Goal: Task Accomplishment & Management: Complete application form

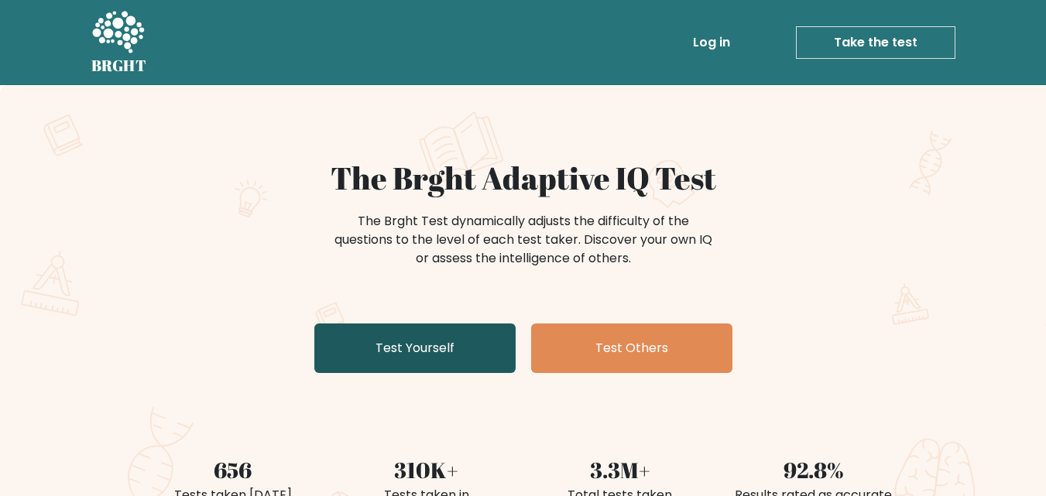
click at [441, 345] on link "Test Yourself" at bounding box center [414, 349] width 201 height 50
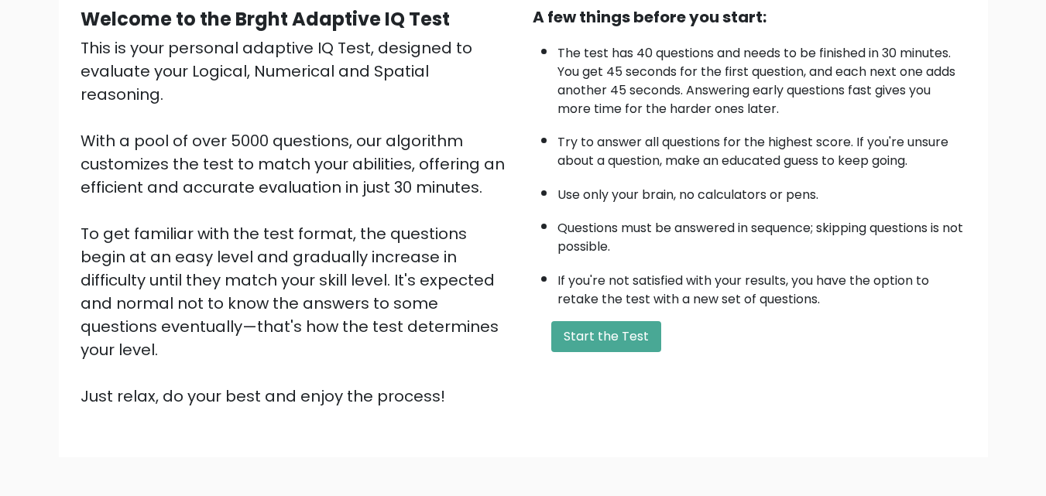
scroll to position [213, 0]
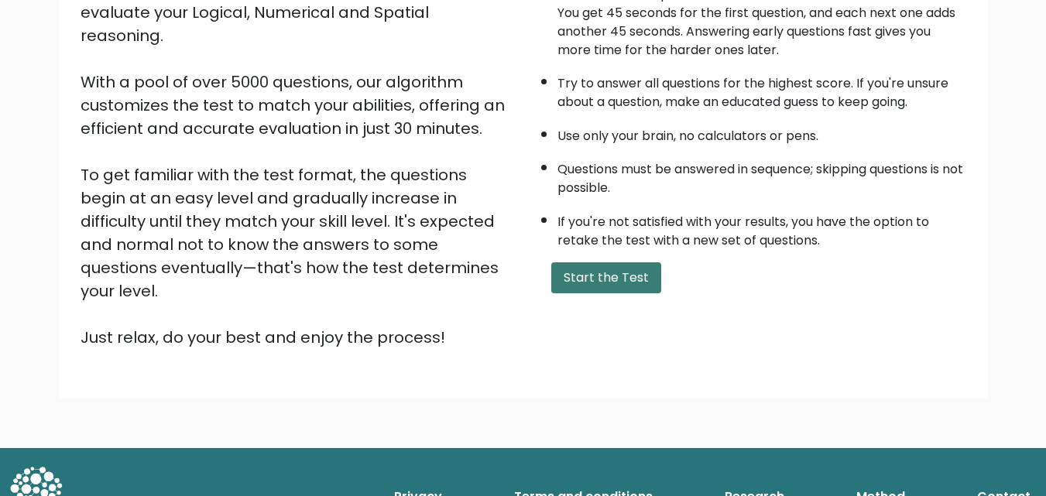
click at [612, 283] on button "Start the Test" at bounding box center [606, 278] width 110 height 31
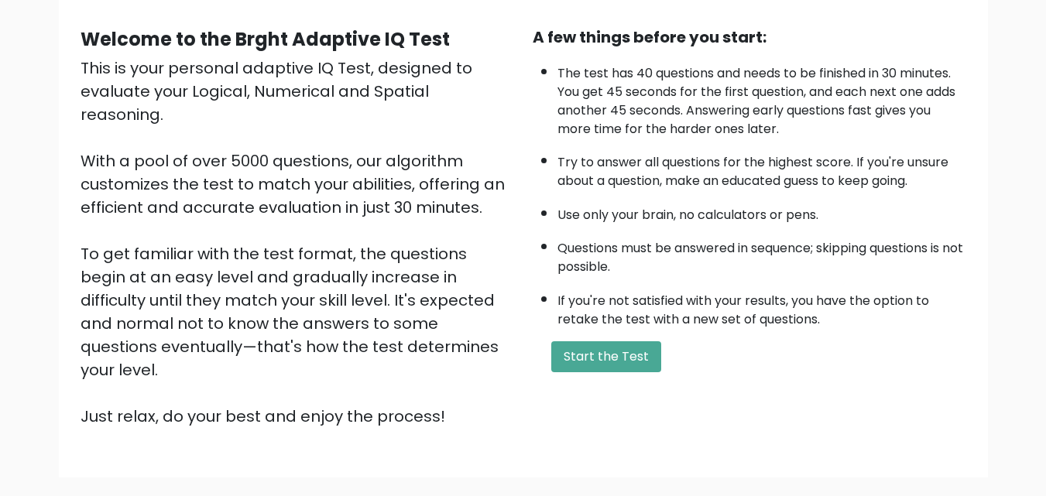
scroll to position [0, 0]
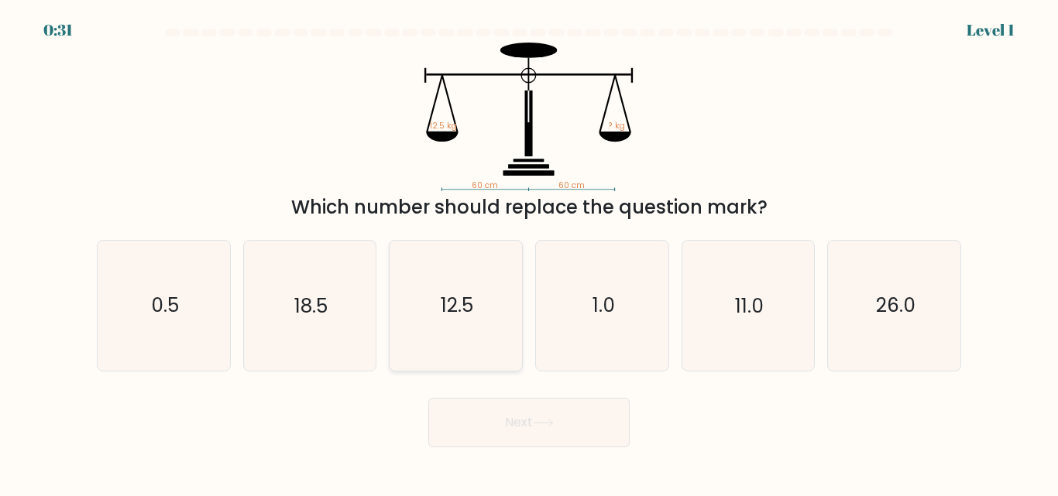
click at [462, 320] on icon "12.5" at bounding box center [455, 305] width 129 height 129
click at [529, 252] on input "c. 12.5" at bounding box center [529, 251] width 1 height 4
radio input "true"
click at [575, 424] on button "Next" at bounding box center [528, 423] width 201 height 50
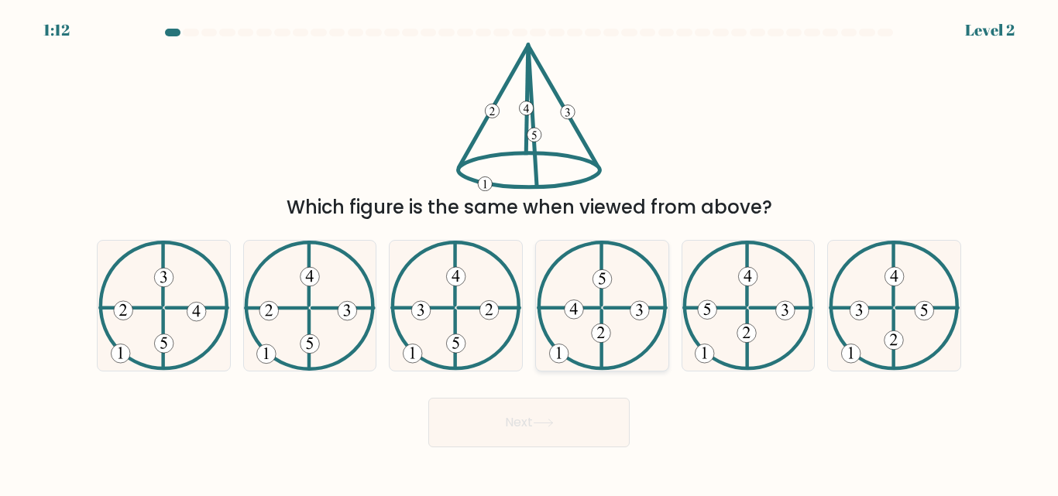
click at [608, 325] on icon at bounding box center [602, 305] width 131 height 129
click at [530, 252] on input "d." at bounding box center [529, 251] width 1 height 4
radio input "true"
click at [589, 417] on button "Next" at bounding box center [528, 423] width 201 height 50
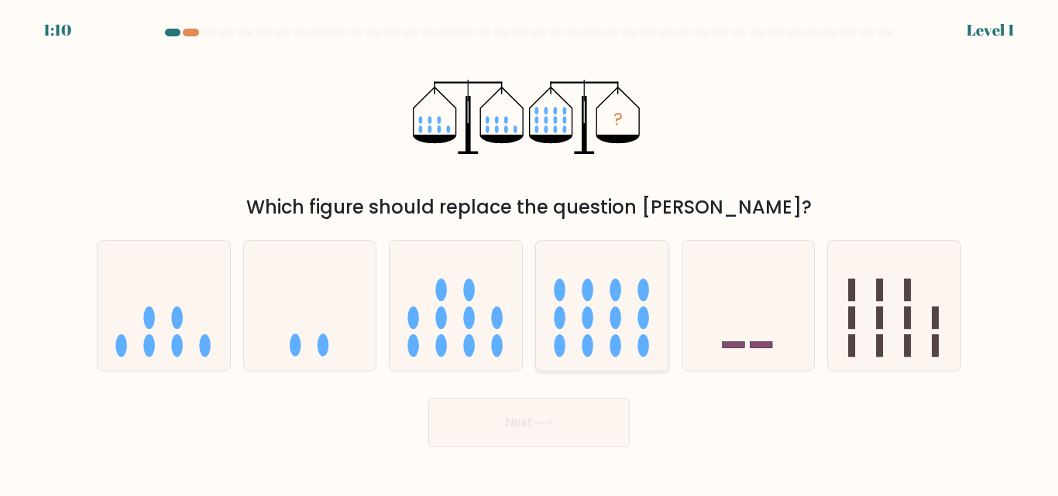
click at [613, 327] on ellipse at bounding box center [615, 318] width 12 height 22
click at [530, 252] on input "d." at bounding box center [529, 251] width 1 height 4
radio input "true"
click at [585, 422] on button "Next" at bounding box center [528, 423] width 201 height 50
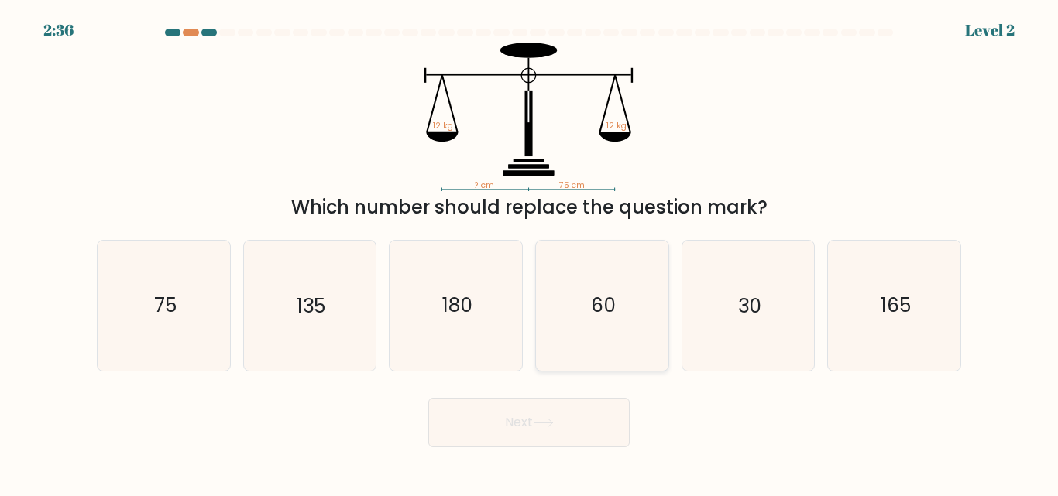
click at [601, 318] on text "60" at bounding box center [603, 306] width 25 height 27
click at [530, 252] on input "d. 60" at bounding box center [529, 251] width 1 height 4
radio input "true"
click at [505, 420] on button "Next" at bounding box center [528, 423] width 201 height 50
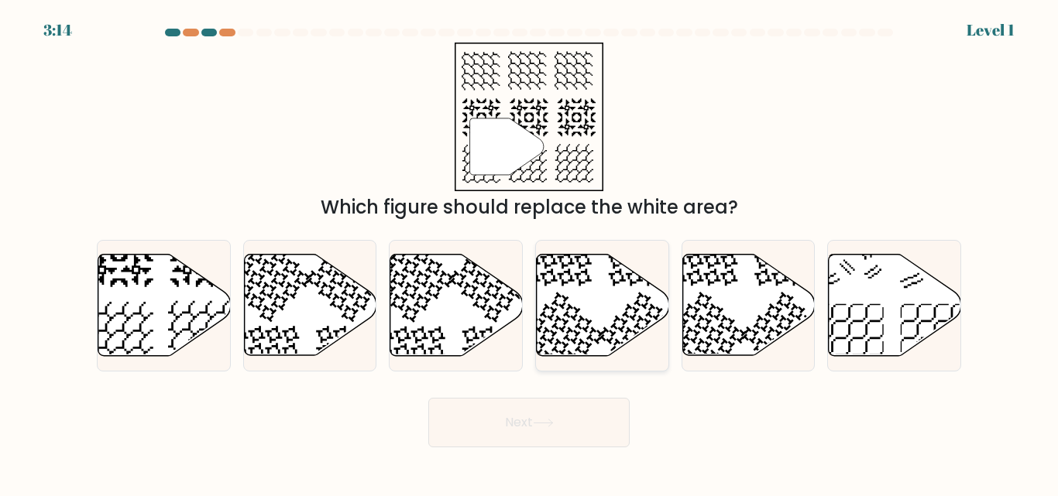
click at [622, 310] on icon at bounding box center [603, 305] width 132 height 101
click at [530, 252] on input "d." at bounding box center [529, 251] width 1 height 4
radio input "true"
click at [561, 426] on button "Next" at bounding box center [528, 423] width 201 height 50
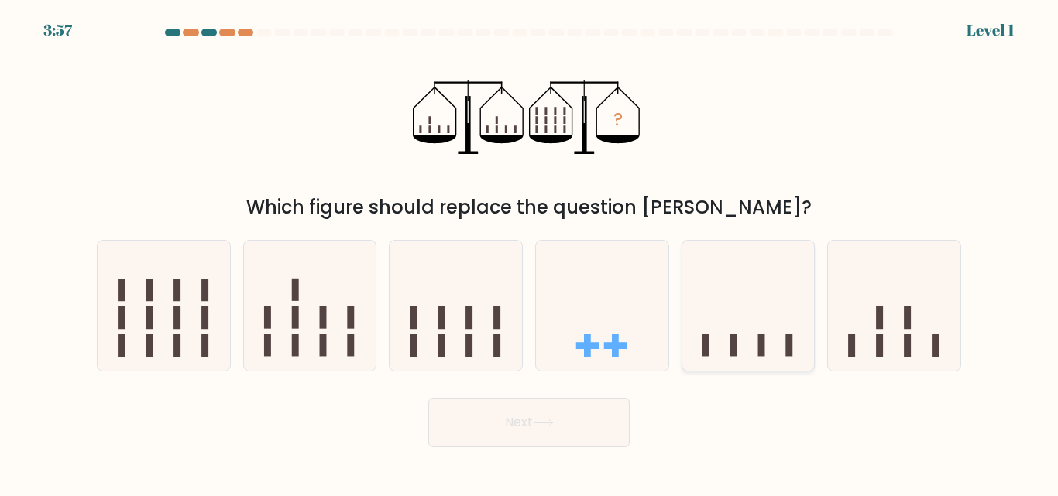
click at [729, 324] on icon at bounding box center [748, 305] width 132 height 109
click at [530, 252] on input "e." at bounding box center [529, 251] width 1 height 4
radio input "true"
click at [573, 418] on button "Next" at bounding box center [528, 423] width 201 height 50
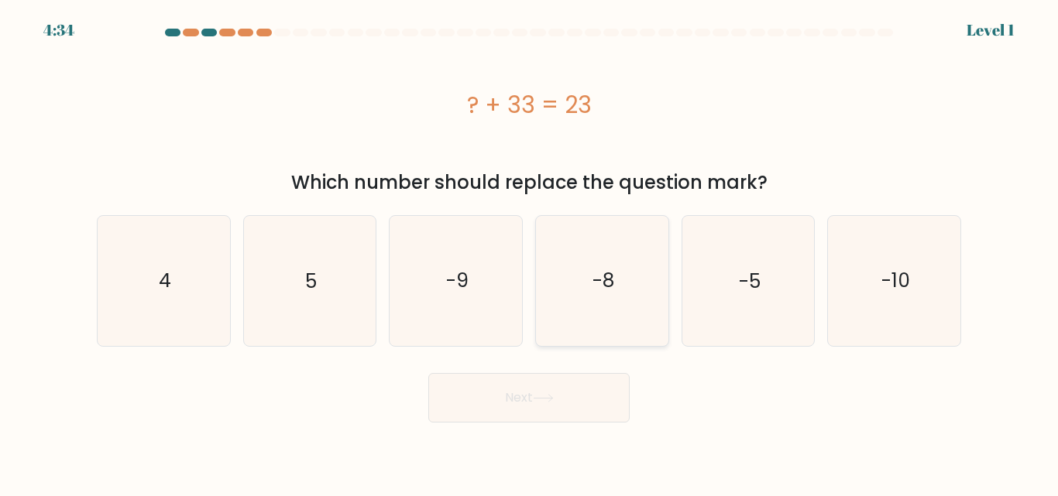
click at [595, 300] on icon "-8" at bounding box center [601, 280] width 129 height 129
click at [530, 252] on input "d. -8" at bounding box center [529, 251] width 1 height 4
radio input "true"
click at [565, 397] on button "Next" at bounding box center [528, 398] width 201 height 50
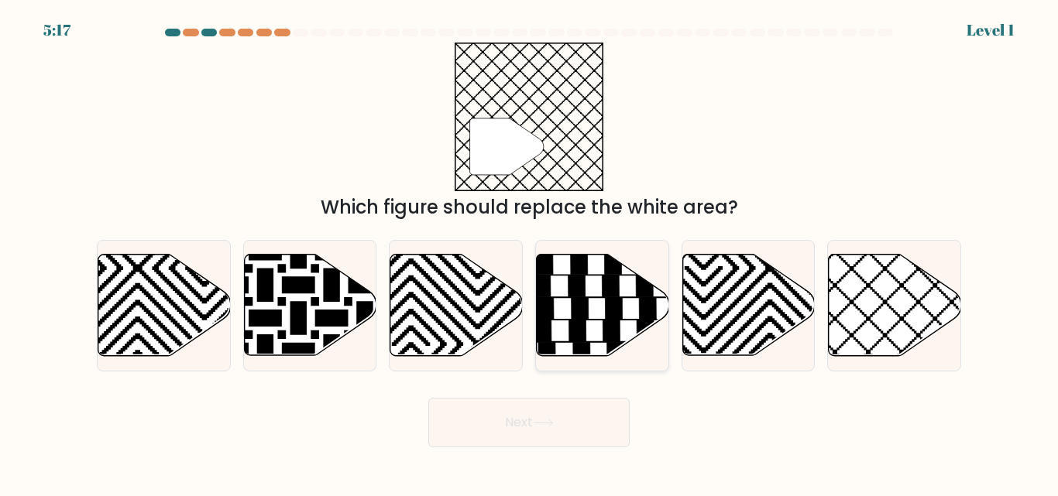
click at [607, 312] on icon at bounding box center [613, 308] width 17 height 21
click at [530, 252] on input "d." at bounding box center [529, 251] width 1 height 4
radio input "true"
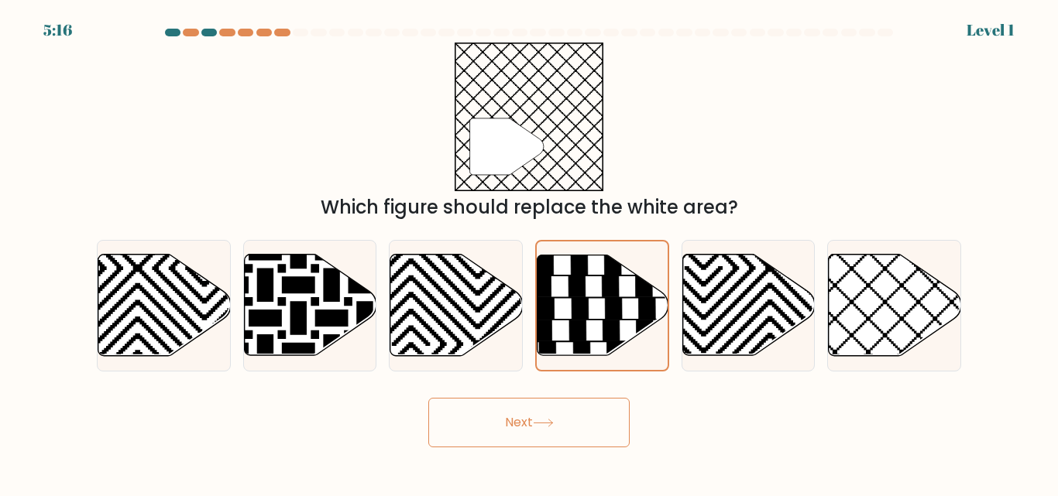
click at [585, 427] on button "Next" at bounding box center [528, 423] width 201 height 50
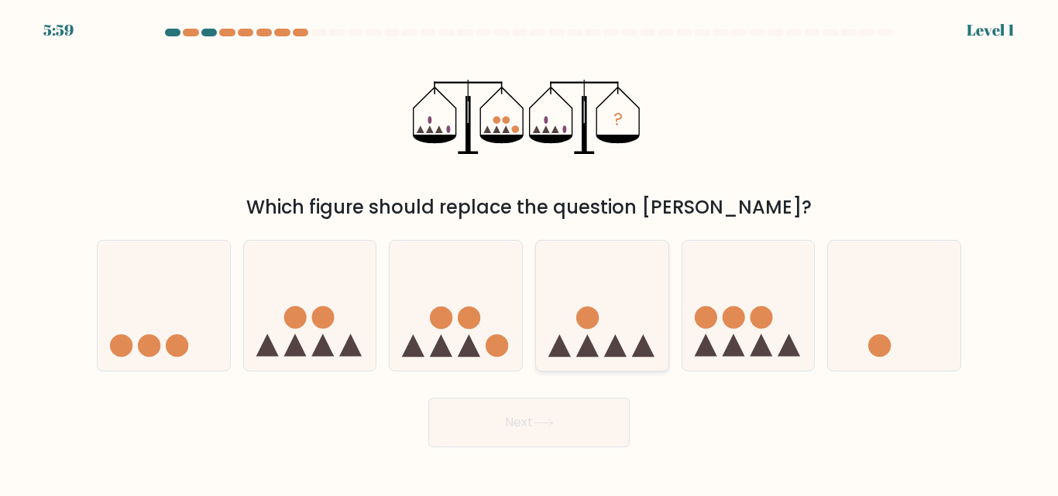
click at [610, 328] on icon at bounding box center [602, 305] width 132 height 109
click at [530, 252] on input "d." at bounding box center [529, 251] width 1 height 4
radio input "true"
click at [577, 424] on button "Next" at bounding box center [528, 423] width 201 height 50
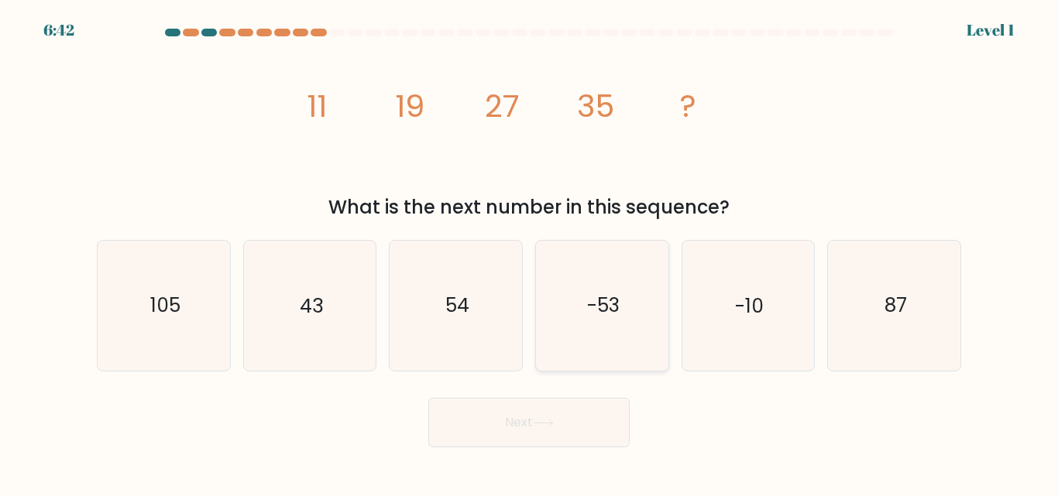
click at [622, 317] on icon "-53" at bounding box center [601, 305] width 129 height 129
click at [530, 252] on input "d. -53" at bounding box center [529, 251] width 1 height 4
radio input "true"
click at [579, 438] on button "Next" at bounding box center [528, 423] width 201 height 50
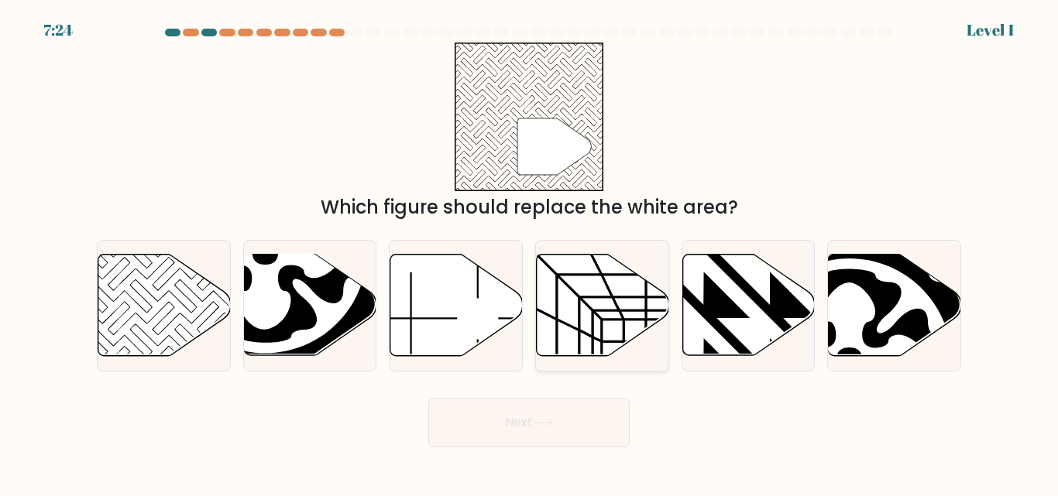
click at [595, 321] on icon at bounding box center [603, 305] width 132 height 101
click at [530, 252] on input "d." at bounding box center [529, 251] width 1 height 4
radio input "true"
click at [596, 433] on button "Next" at bounding box center [528, 423] width 201 height 50
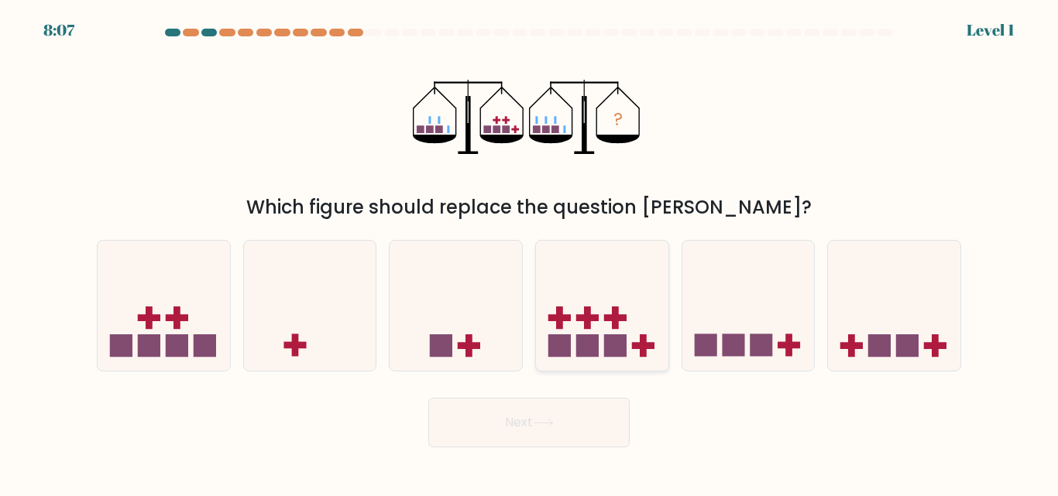
click at [619, 325] on icon at bounding box center [602, 305] width 132 height 109
click at [530, 252] on input "d." at bounding box center [529, 251] width 1 height 4
radio input "true"
drag, startPoint x: 587, startPoint y: 426, endPoint x: 592, endPoint y: 417, distance: 9.7
click at [587, 425] on button "Next" at bounding box center [528, 423] width 201 height 50
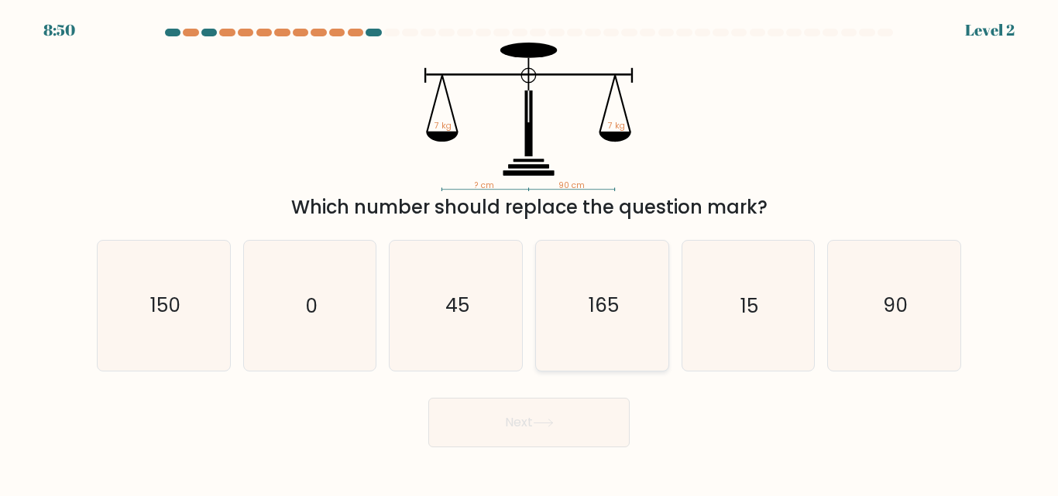
click at [606, 320] on icon "165" at bounding box center [601, 305] width 129 height 129
click at [530, 252] on input "d. 165" at bounding box center [529, 251] width 1 height 4
radio input "true"
click at [565, 428] on button "Next" at bounding box center [528, 423] width 201 height 50
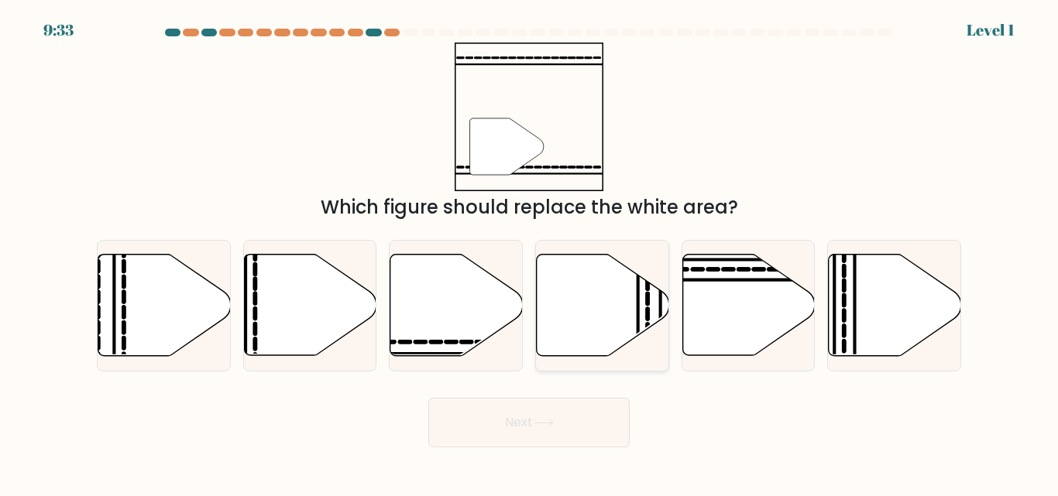
click at [619, 330] on icon at bounding box center [603, 305] width 132 height 101
click at [530, 252] on input "d." at bounding box center [529, 251] width 1 height 4
radio input "true"
click at [599, 433] on button "Next" at bounding box center [528, 423] width 201 height 50
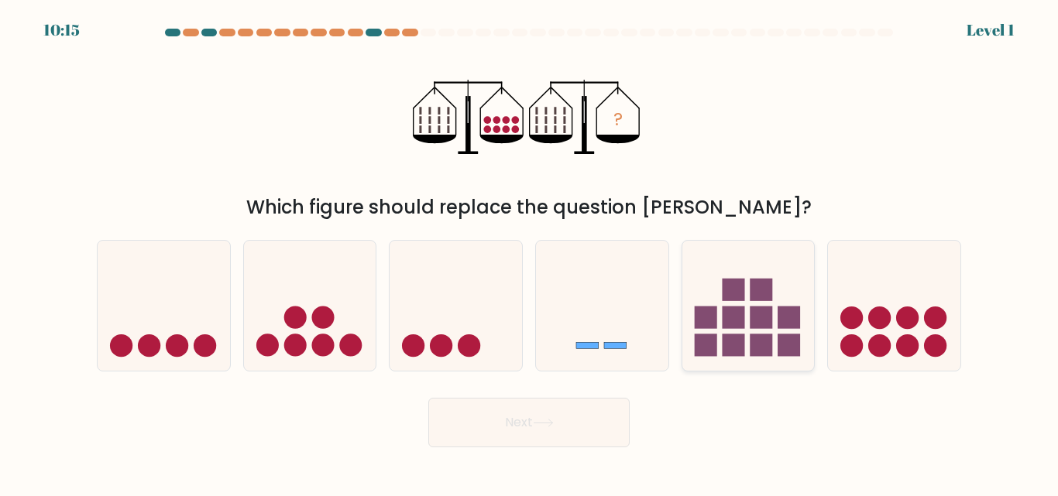
click at [737, 331] on icon at bounding box center [748, 305] width 132 height 109
click at [530, 252] on input "e." at bounding box center [529, 251] width 1 height 4
radio input "true"
click at [558, 420] on button "Next" at bounding box center [528, 423] width 201 height 50
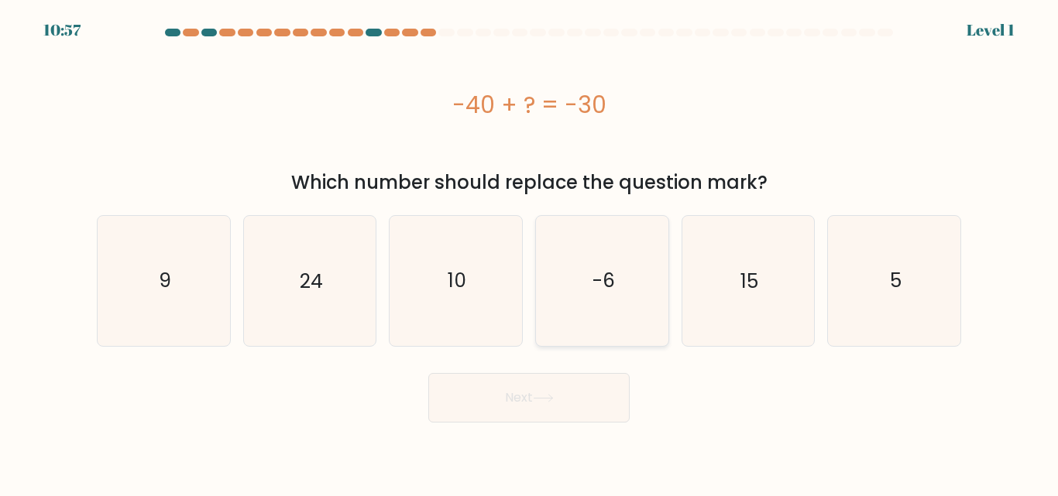
click at [626, 298] on icon "-6" at bounding box center [601, 280] width 129 height 129
click at [530, 252] on input "d. -6" at bounding box center [529, 251] width 1 height 4
radio input "true"
click at [577, 404] on button "Next" at bounding box center [528, 398] width 201 height 50
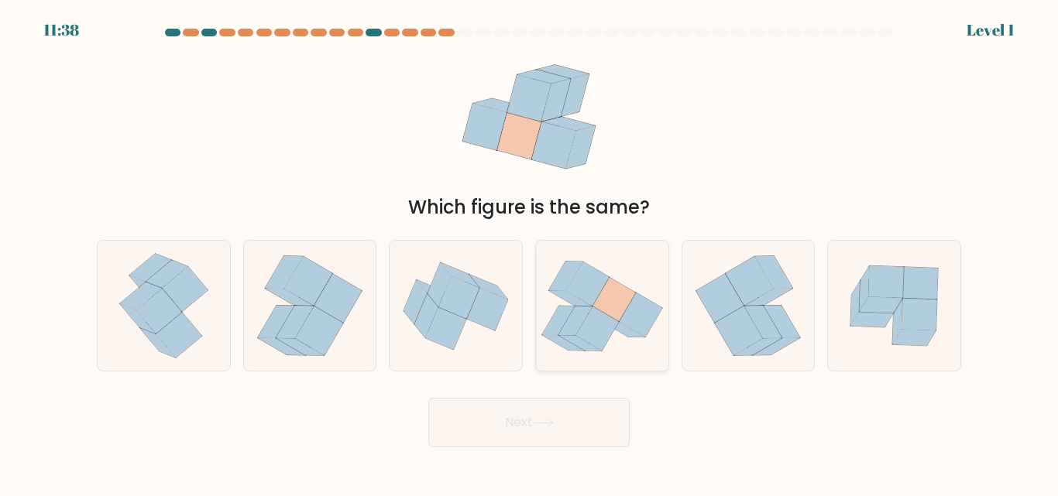
click at [583, 314] on icon at bounding box center [575, 320] width 34 height 29
click at [530, 252] on input "d." at bounding box center [529, 251] width 1 height 4
radio input "true"
click at [592, 425] on button "Next" at bounding box center [528, 423] width 201 height 50
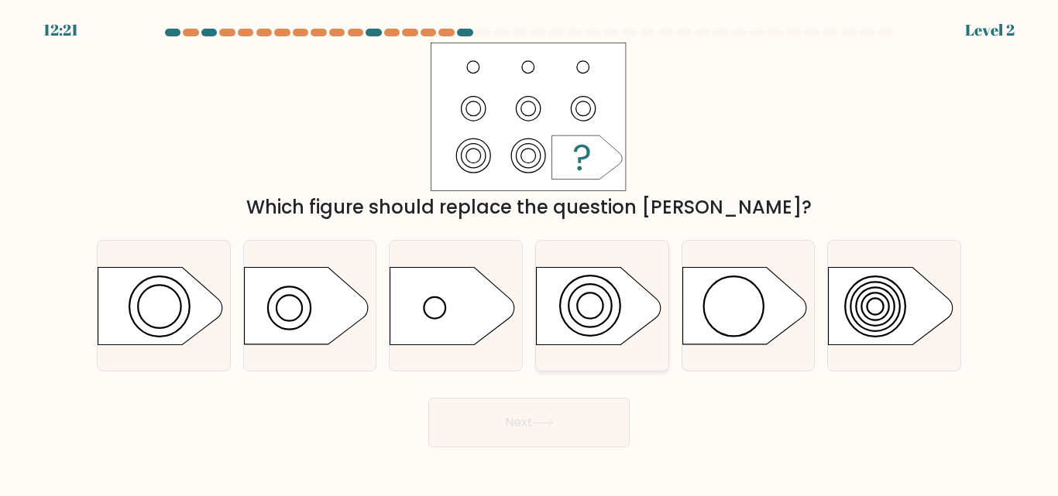
click at [609, 329] on circle at bounding box center [590, 306] width 60 height 60
click at [530, 252] on input "d." at bounding box center [529, 251] width 1 height 4
radio input "true"
click at [568, 431] on button "Next" at bounding box center [528, 423] width 201 height 50
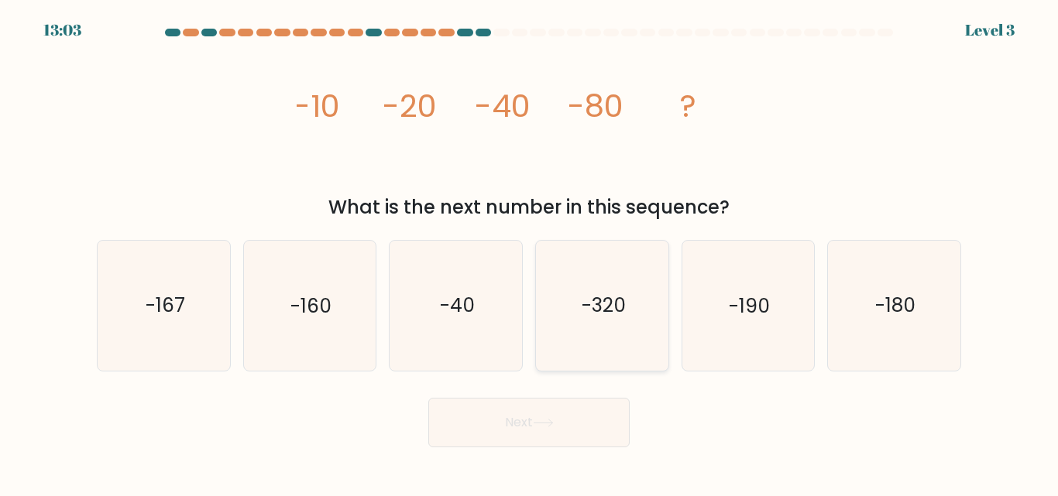
click at [623, 319] on icon "-320" at bounding box center [601, 305] width 129 height 129
click at [530, 252] on input "d. -320" at bounding box center [529, 251] width 1 height 4
radio input "true"
click at [592, 427] on button "Next" at bounding box center [528, 423] width 201 height 50
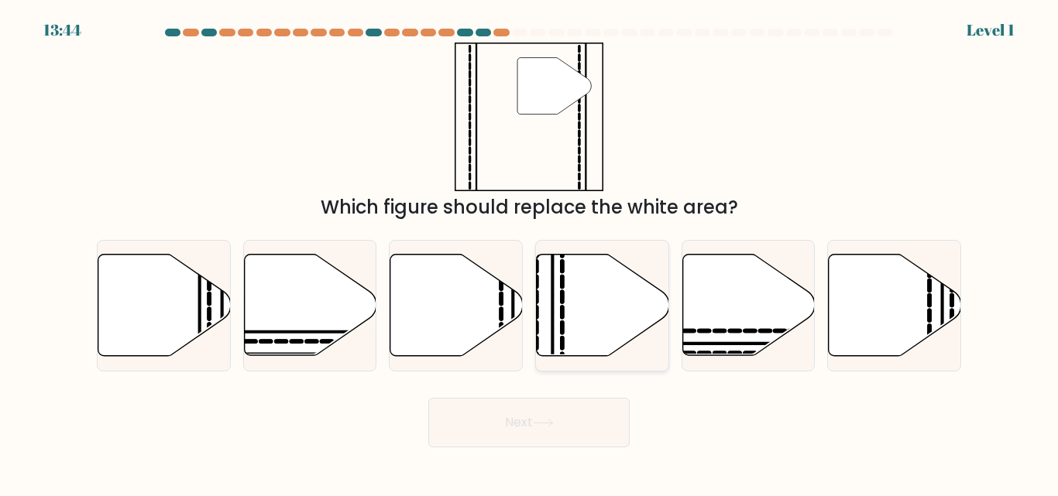
click at [628, 322] on icon at bounding box center [603, 305] width 132 height 101
click at [530, 252] on input "d." at bounding box center [529, 251] width 1 height 4
radio input "true"
click at [602, 421] on button "Next" at bounding box center [528, 423] width 201 height 50
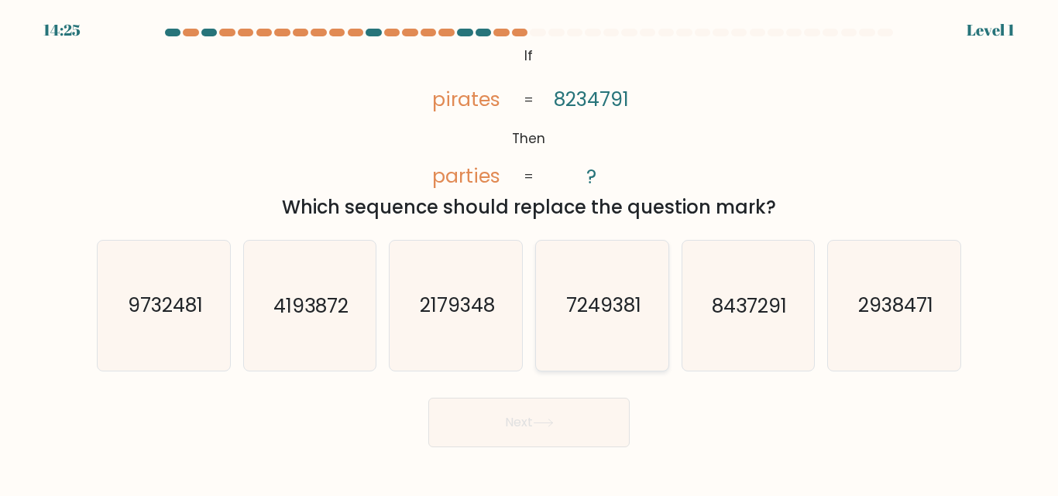
click at [594, 327] on icon "7249381" at bounding box center [601, 305] width 129 height 129
click at [530, 252] on input "d. 7249381" at bounding box center [529, 251] width 1 height 4
radio input "true"
click at [561, 431] on button "Next" at bounding box center [528, 423] width 201 height 50
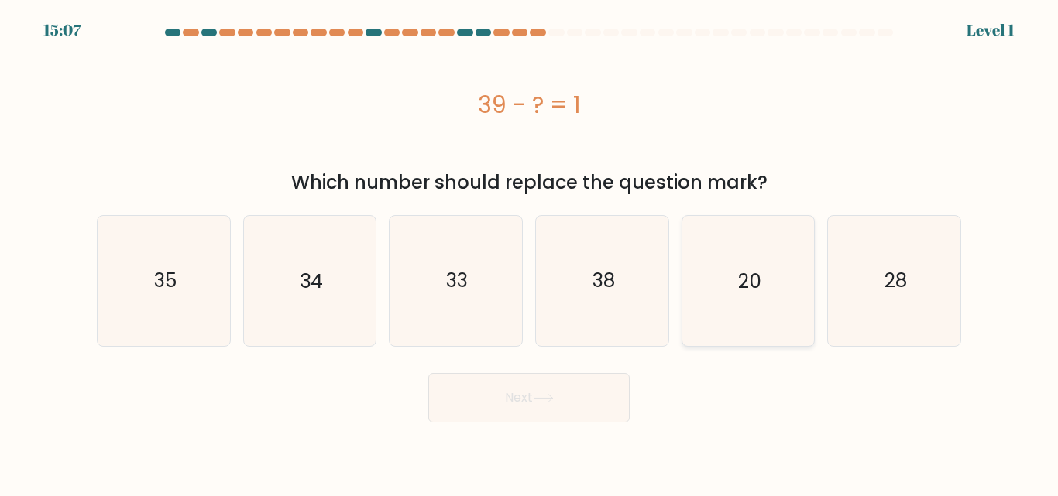
click at [748, 276] on text "20" at bounding box center [749, 280] width 23 height 27
click at [530, 252] on input "e. 20" at bounding box center [529, 251] width 1 height 4
radio input "true"
click at [527, 406] on button "Next" at bounding box center [528, 398] width 201 height 50
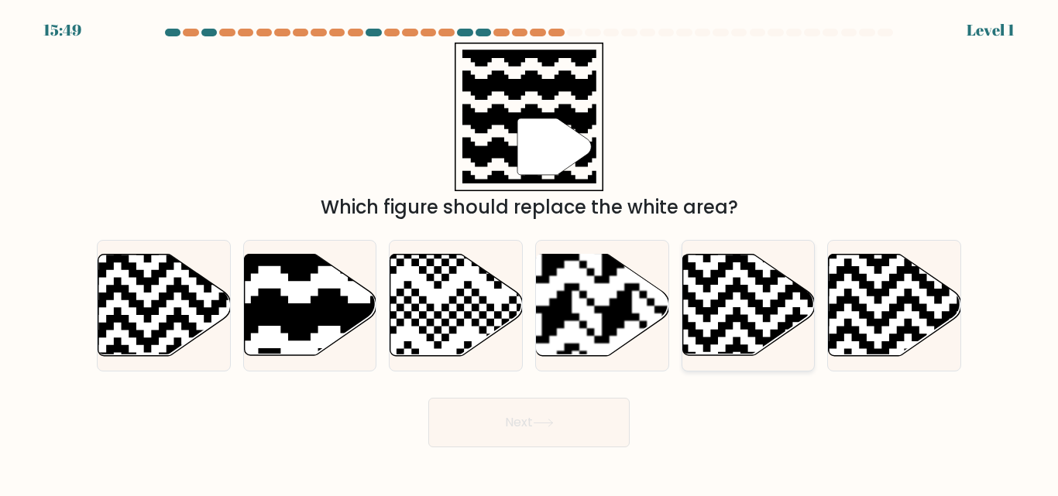
click at [740, 317] on icon at bounding box center [703, 361] width 240 height 240
click at [530, 252] on input "e." at bounding box center [529, 251] width 1 height 4
radio input "true"
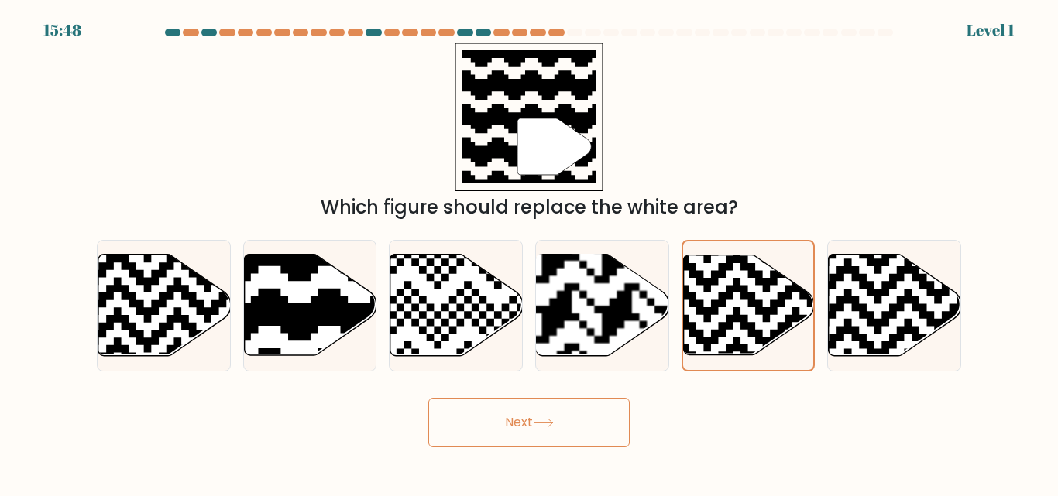
drag, startPoint x: 585, startPoint y: 417, endPoint x: 599, endPoint y: 415, distance: 14.1
click at [585, 417] on button "Next" at bounding box center [528, 423] width 201 height 50
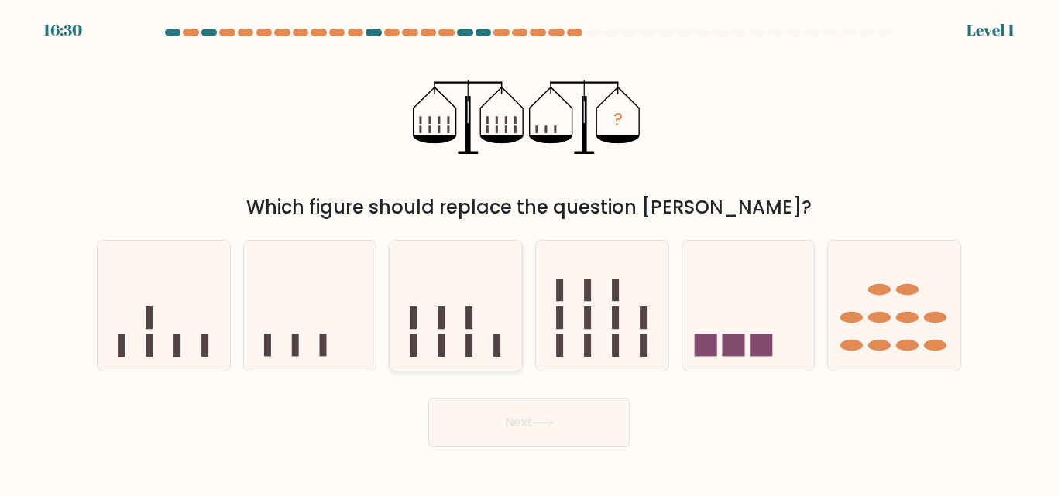
click at [471, 330] on icon at bounding box center [455, 305] width 132 height 109
click at [529, 252] on input "c." at bounding box center [529, 251] width 1 height 4
radio input "true"
click at [547, 422] on icon at bounding box center [543, 423] width 21 height 9
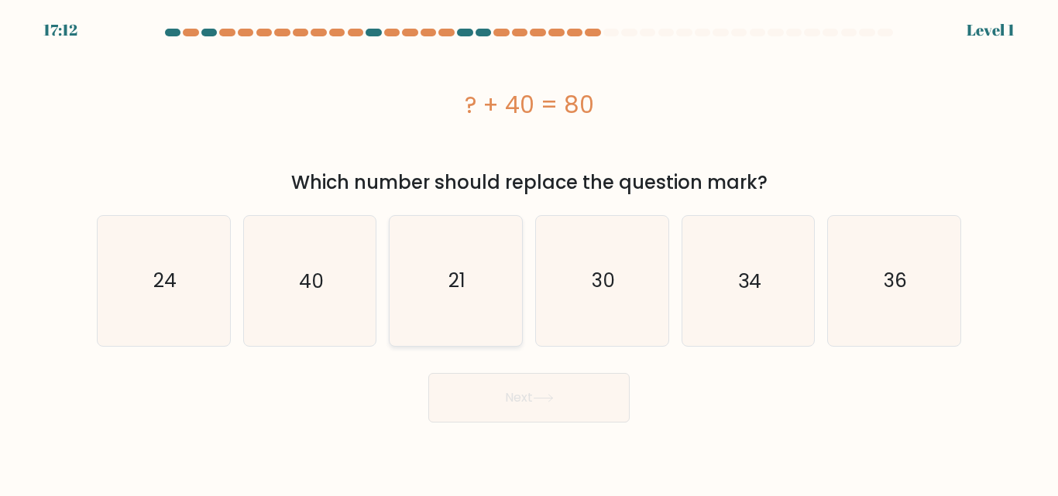
click at [486, 296] on icon "21" at bounding box center [455, 280] width 129 height 129
click at [529, 252] on input "c. 21" at bounding box center [529, 251] width 1 height 4
radio input "true"
click at [523, 400] on button "Next" at bounding box center [528, 398] width 201 height 50
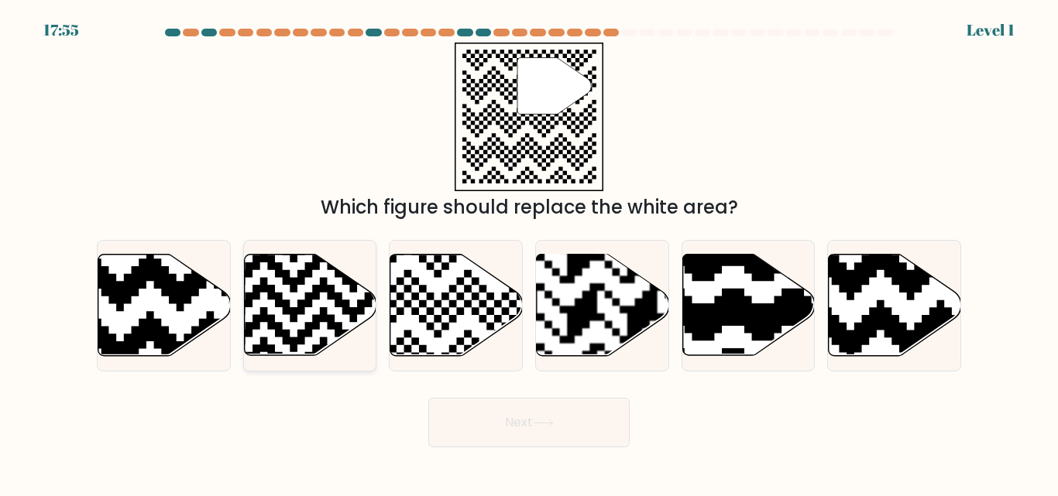
click at [287, 314] on icon at bounding box center [350, 361] width 240 height 240
click at [529, 252] on input "b." at bounding box center [529, 251] width 1 height 4
radio input "true"
click at [475, 427] on button "Next" at bounding box center [528, 423] width 201 height 50
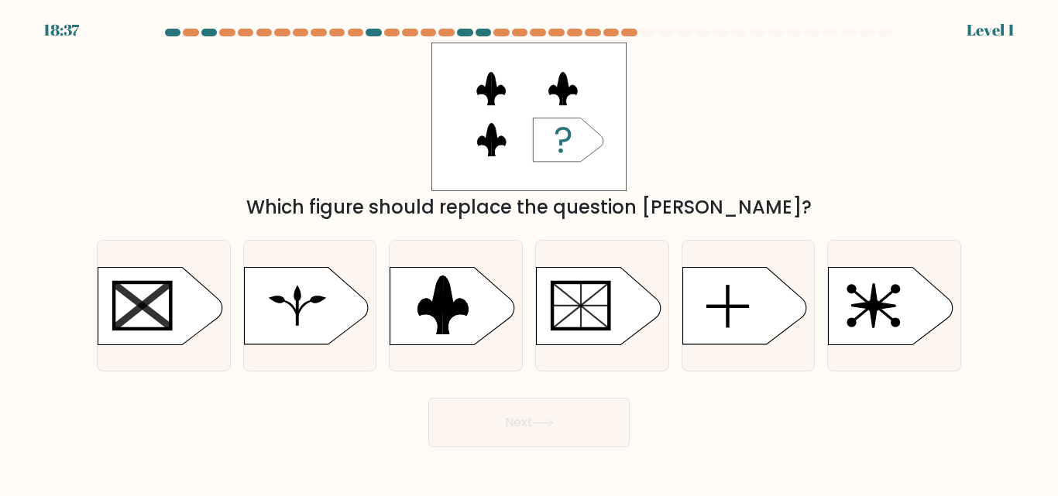
drag, startPoint x: 296, startPoint y: 309, endPoint x: 378, endPoint y: 362, distance: 97.5
click at [297, 309] on rect at bounding box center [297, 313] width 3 height 26
click at [529, 252] on input "b." at bounding box center [529, 251] width 1 height 4
radio input "true"
click at [505, 430] on button "Next" at bounding box center [528, 423] width 201 height 50
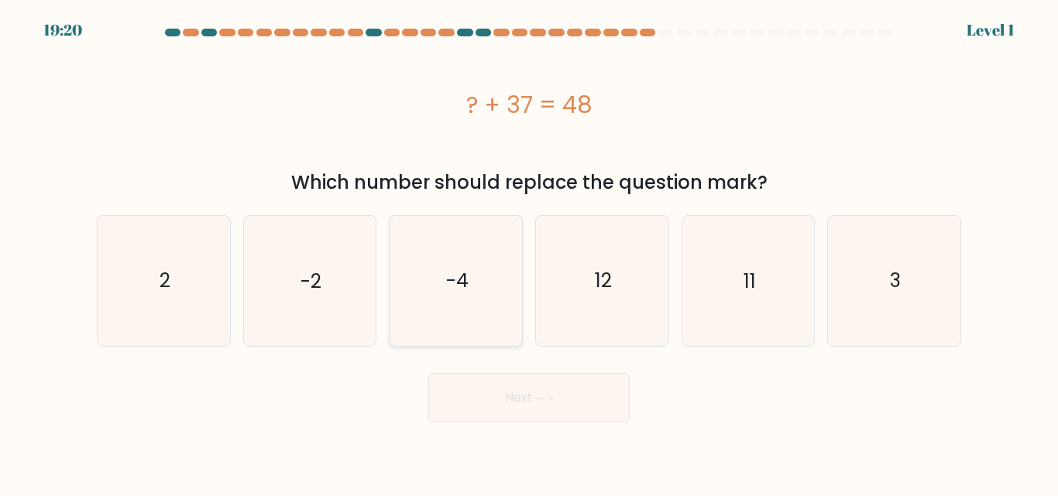
click at [471, 287] on icon "-4" at bounding box center [455, 280] width 129 height 129
click at [529, 252] on input "c. -4" at bounding box center [529, 251] width 1 height 4
radio input "true"
click at [568, 403] on button "Next" at bounding box center [528, 398] width 201 height 50
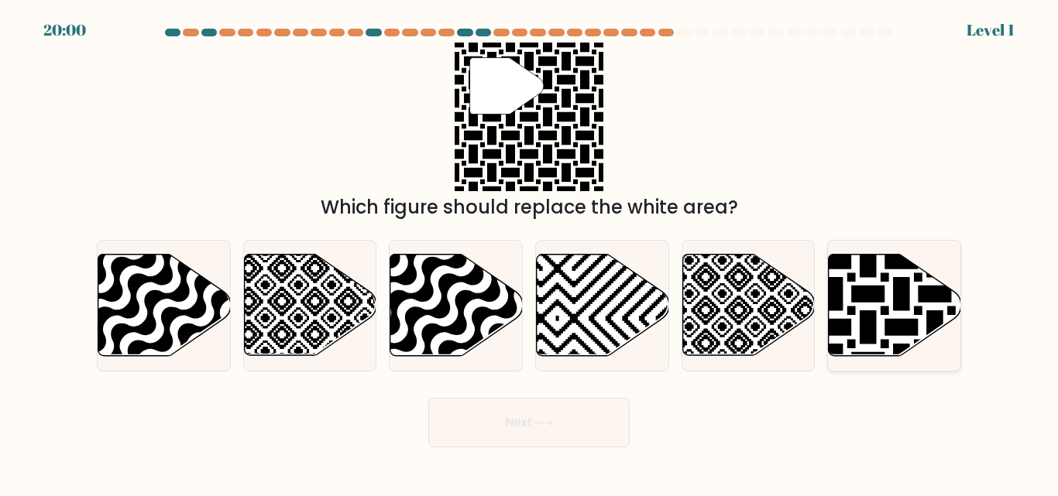
click at [863, 310] on icon at bounding box center [895, 305] width 132 height 101
click at [530, 252] on input "f." at bounding box center [529, 251] width 1 height 4
radio input "true"
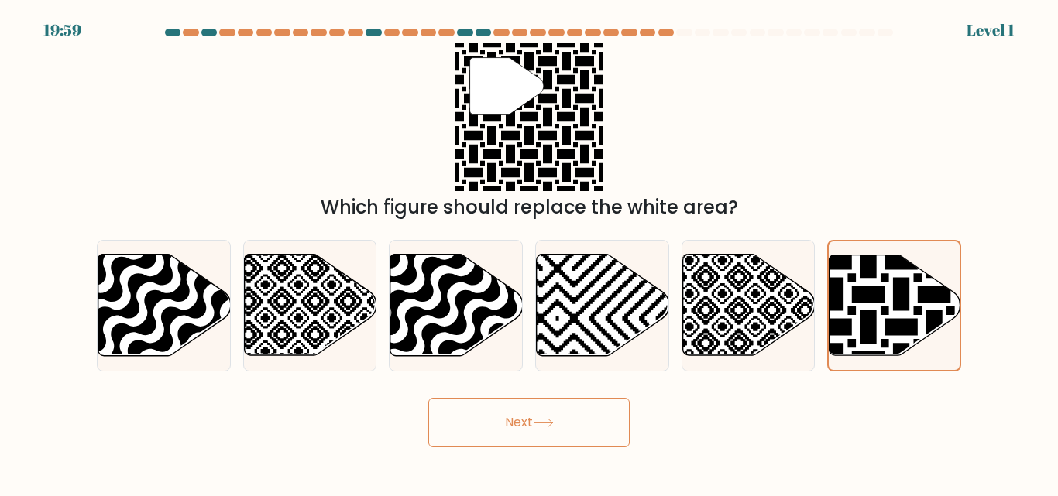
click at [583, 417] on button "Next" at bounding box center [528, 423] width 201 height 50
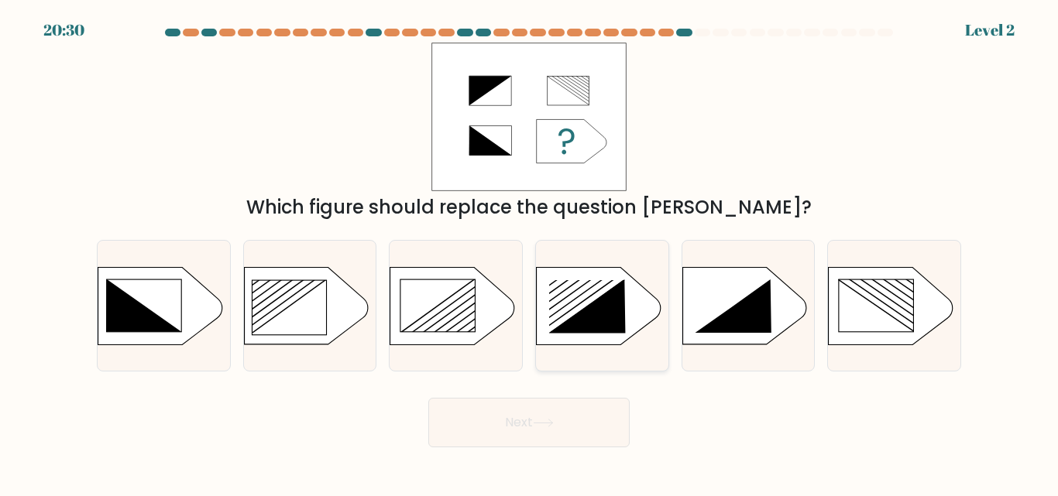
click at [581, 332] on icon at bounding box center [587, 306] width 77 height 53
click at [530, 252] on input "d." at bounding box center [529, 251] width 1 height 4
radio input "true"
click at [565, 438] on button "Next" at bounding box center [528, 423] width 201 height 50
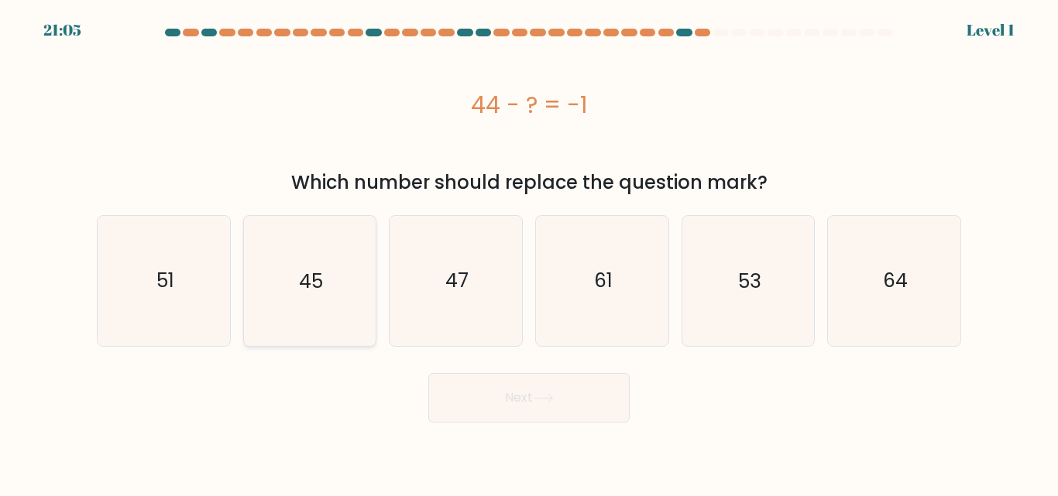
click at [316, 282] on text "45" at bounding box center [311, 280] width 24 height 27
click at [529, 252] on input "b. 45" at bounding box center [529, 251] width 1 height 4
radio input "true"
click at [543, 407] on button "Next" at bounding box center [528, 398] width 201 height 50
